Goal: Task Accomplishment & Management: Manage account settings

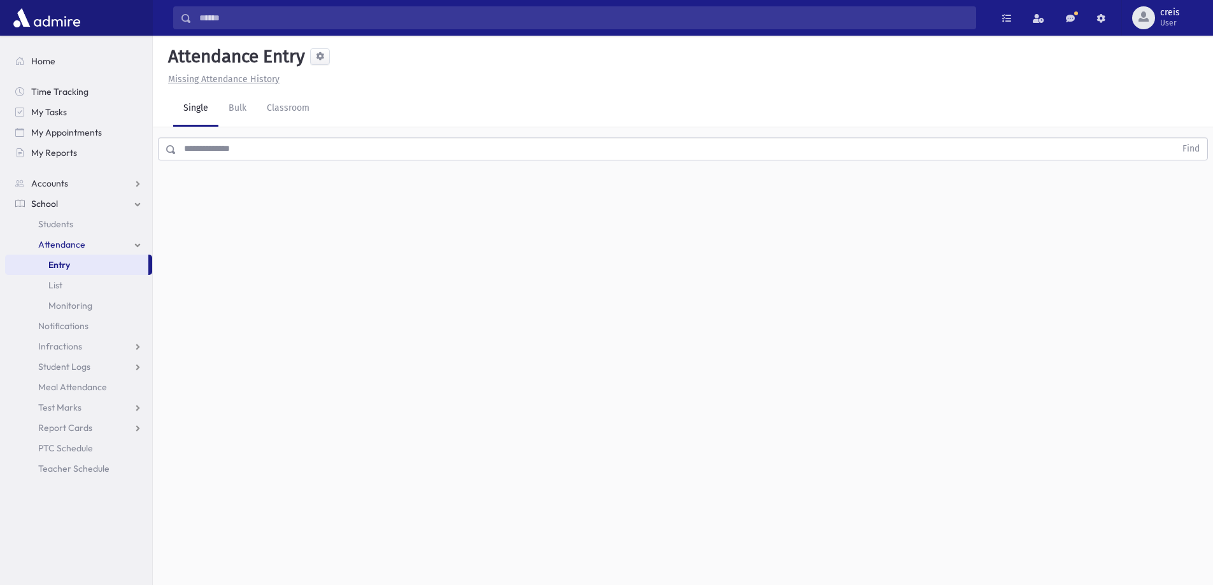
click at [62, 262] on span "Entry" at bounding box center [59, 264] width 22 height 11
click at [1165, 16] on span "creis" at bounding box center [1169, 13] width 22 height 10
click at [1160, 183] on link "Manage Logins" at bounding box center [1159, 188] width 102 height 24
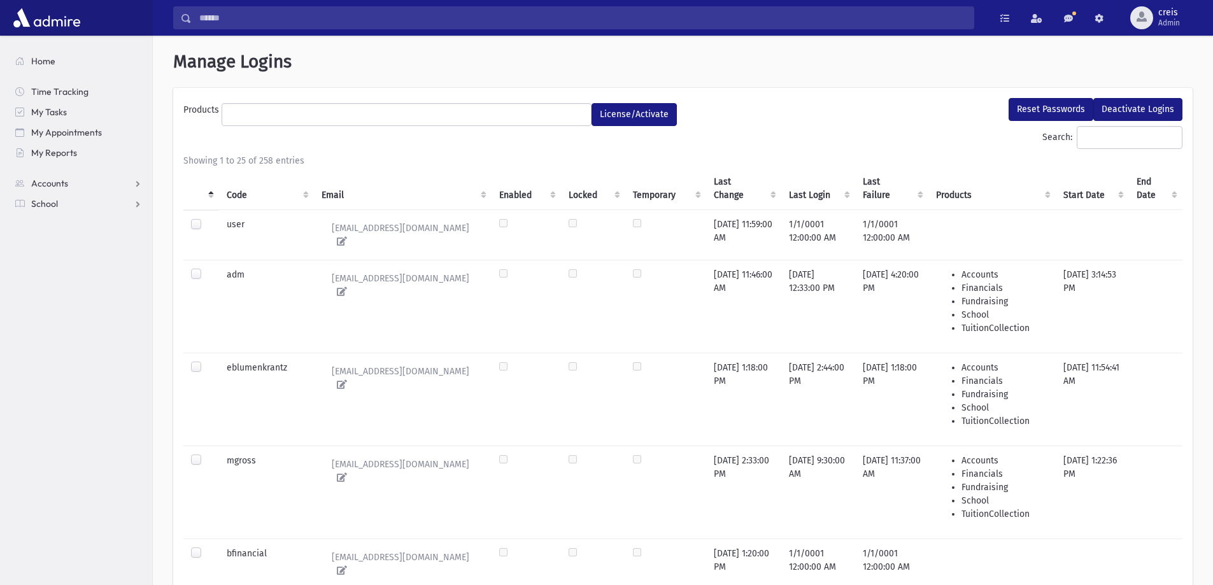
select select
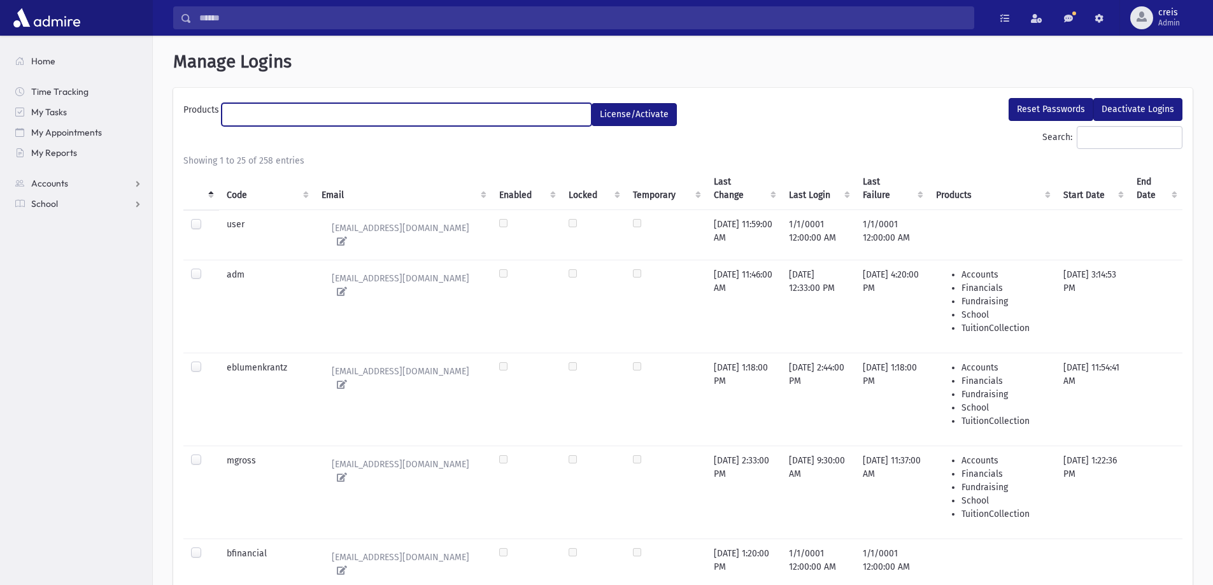
click at [265, 112] on ul at bounding box center [406, 113] width 369 height 19
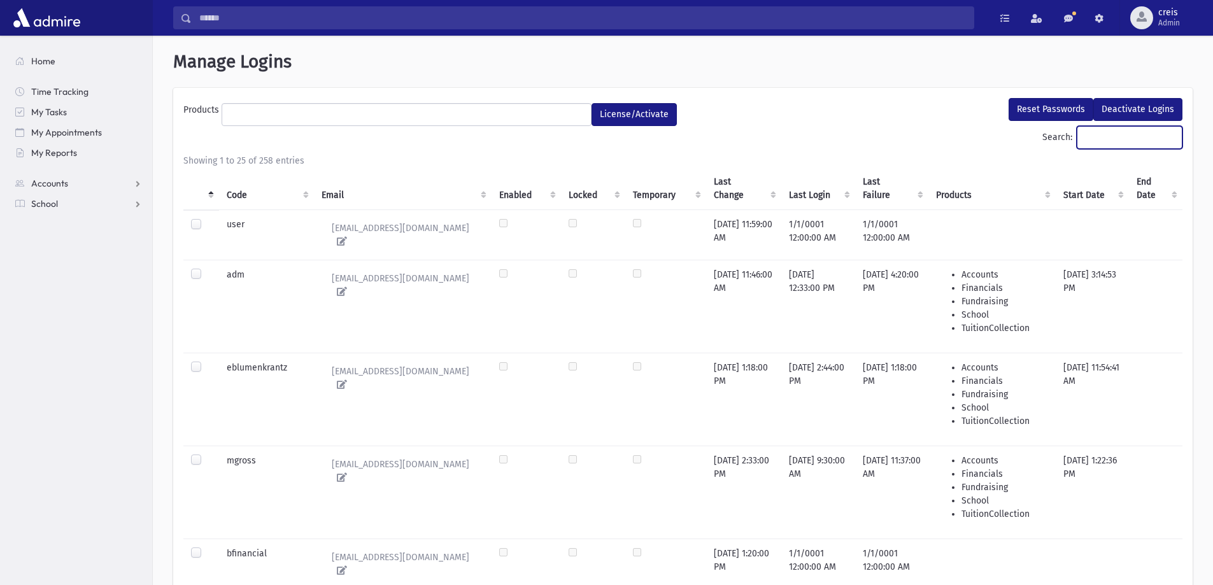
click at [1089, 142] on input "Search:" at bounding box center [1129, 137] width 106 height 23
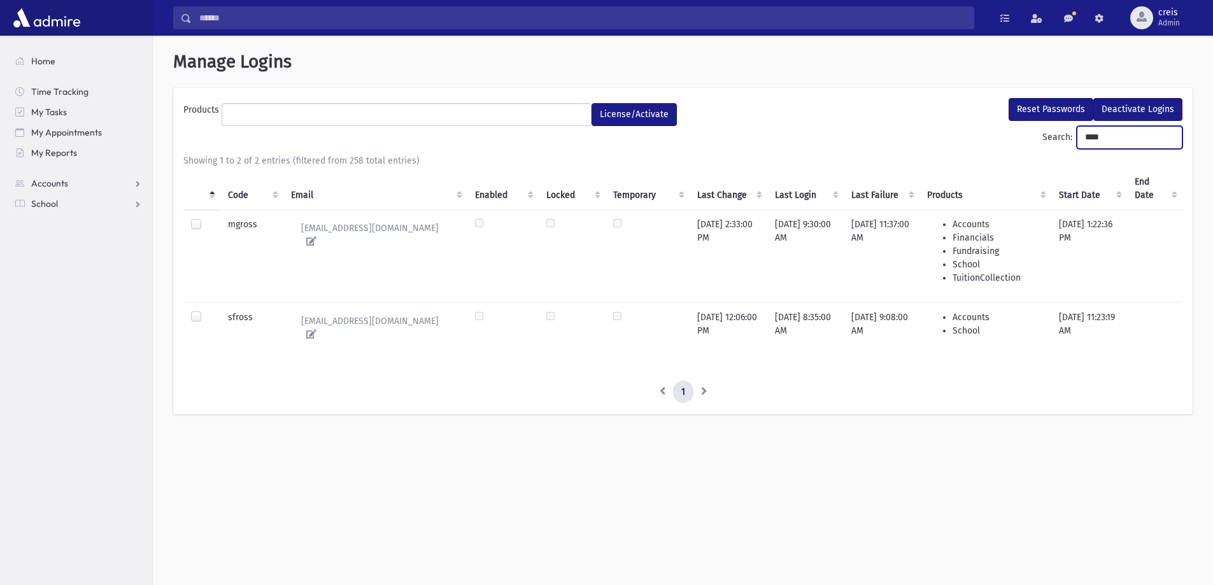
type input "****"
click at [206, 311] on label at bounding box center [206, 311] width 0 height 0
click at [1052, 108] on button "Reset Passwords" at bounding box center [1050, 109] width 85 height 23
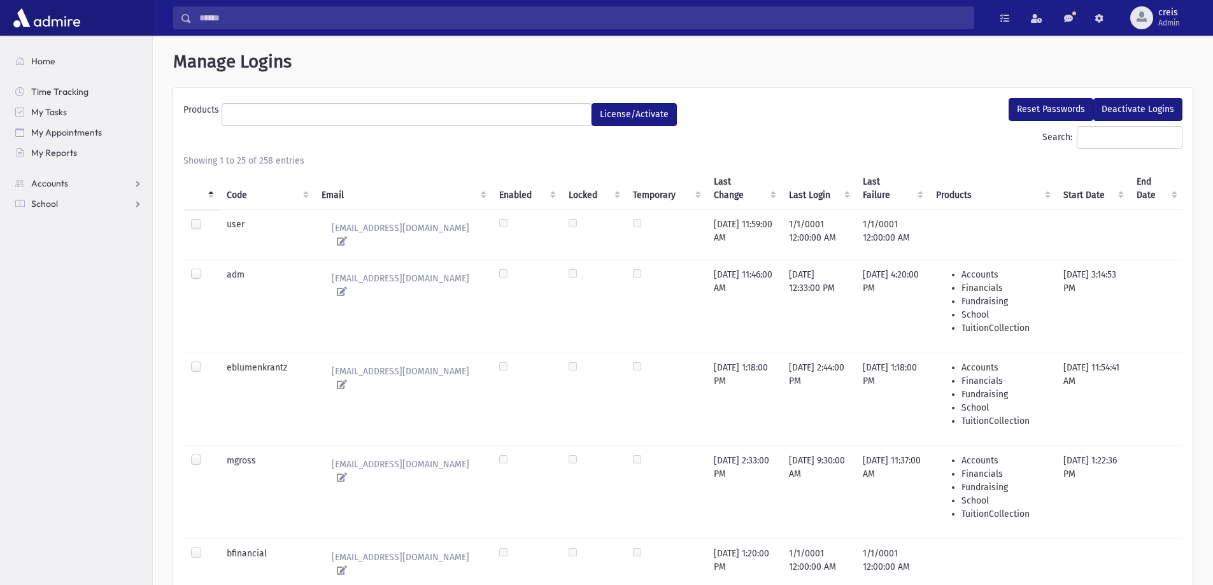
select select
click at [1098, 137] on input "Search:" at bounding box center [1129, 137] width 106 height 23
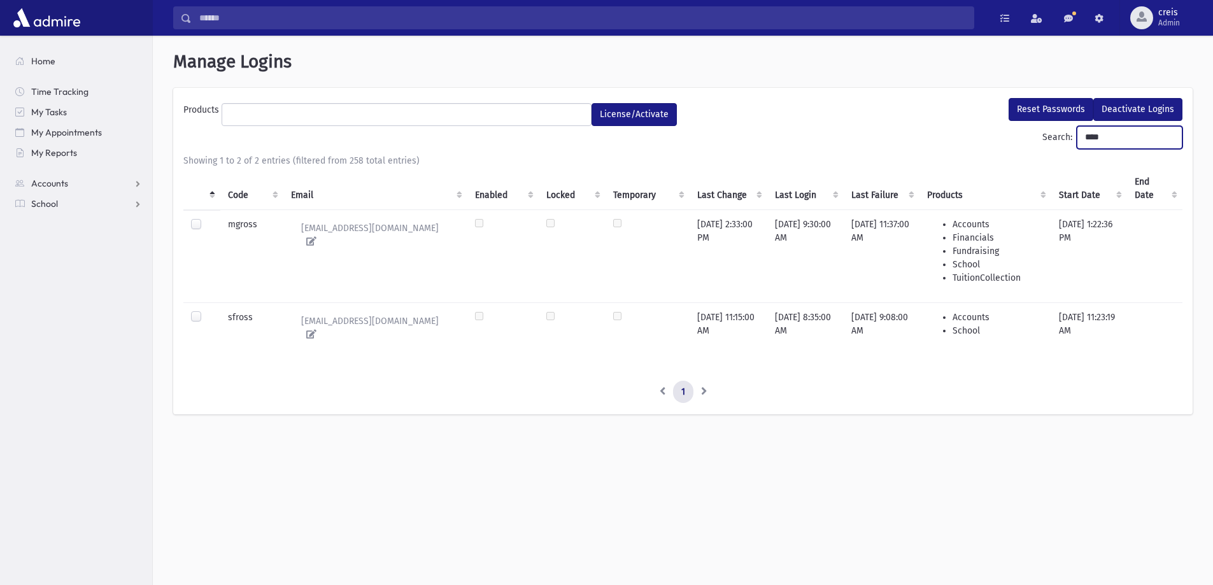
type input "****"
